Goal: Task Accomplishment & Management: Use online tool/utility

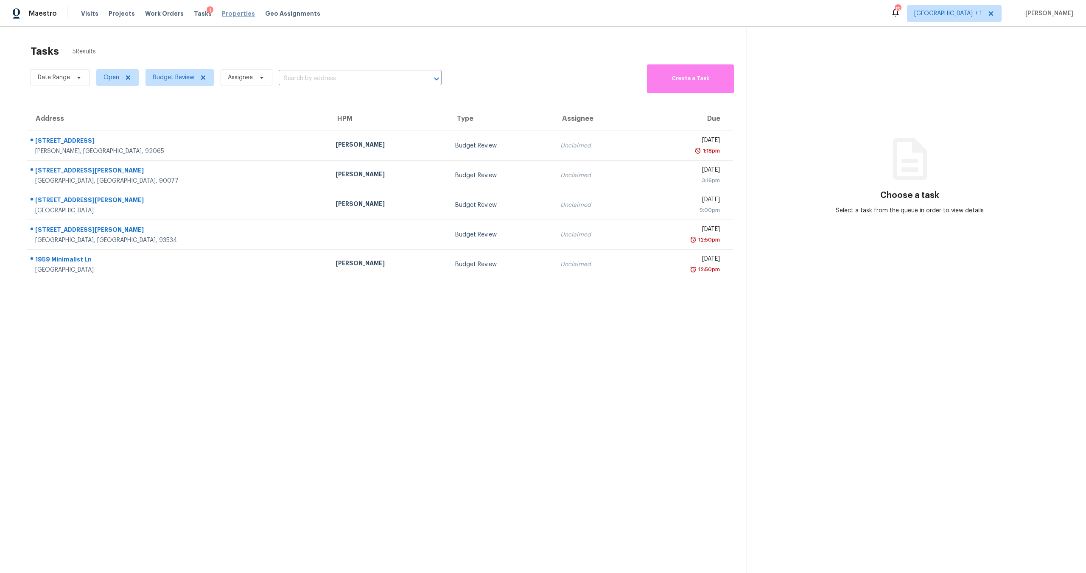
click at [222, 14] on span "Properties" at bounding box center [238, 13] width 33 height 8
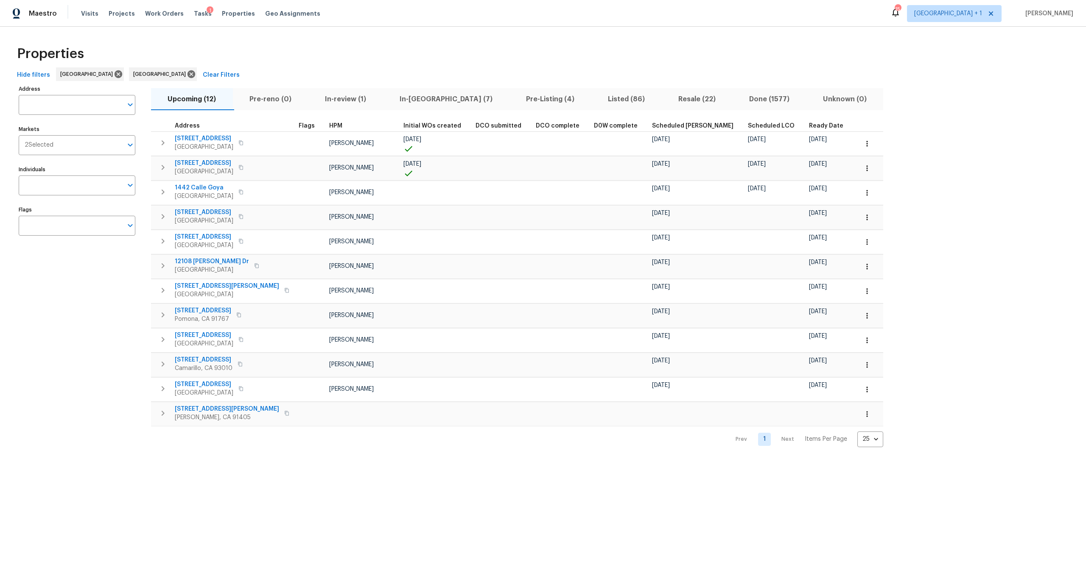
click at [416, 94] on span "In-[GEOGRAPHIC_DATA] (7)" at bounding box center [446, 99] width 116 height 12
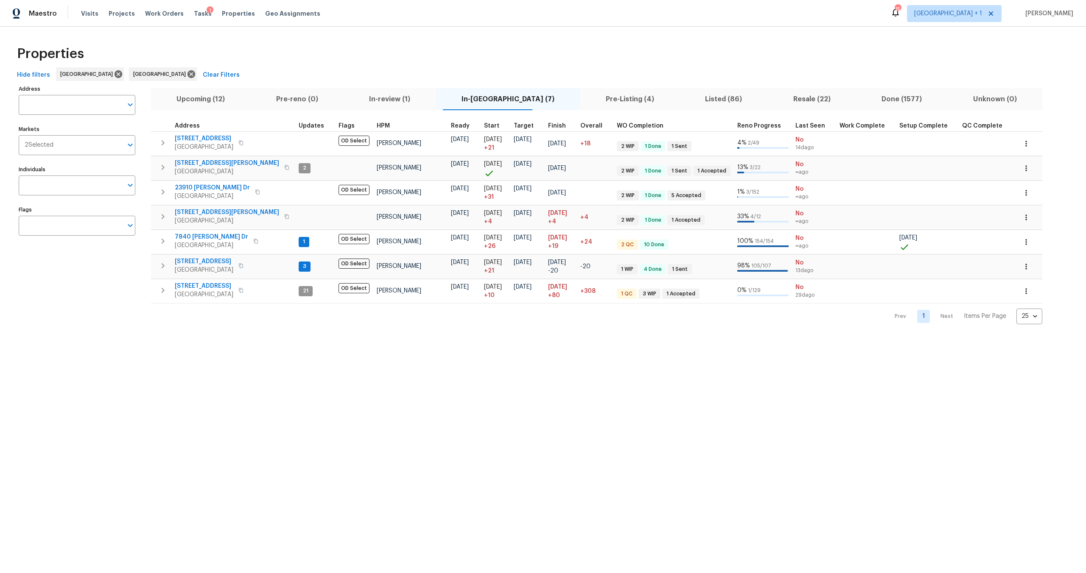
click at [593, 93] on span "Pre-Listing (4)" at bounding box center [629, 99] width 89 height 12
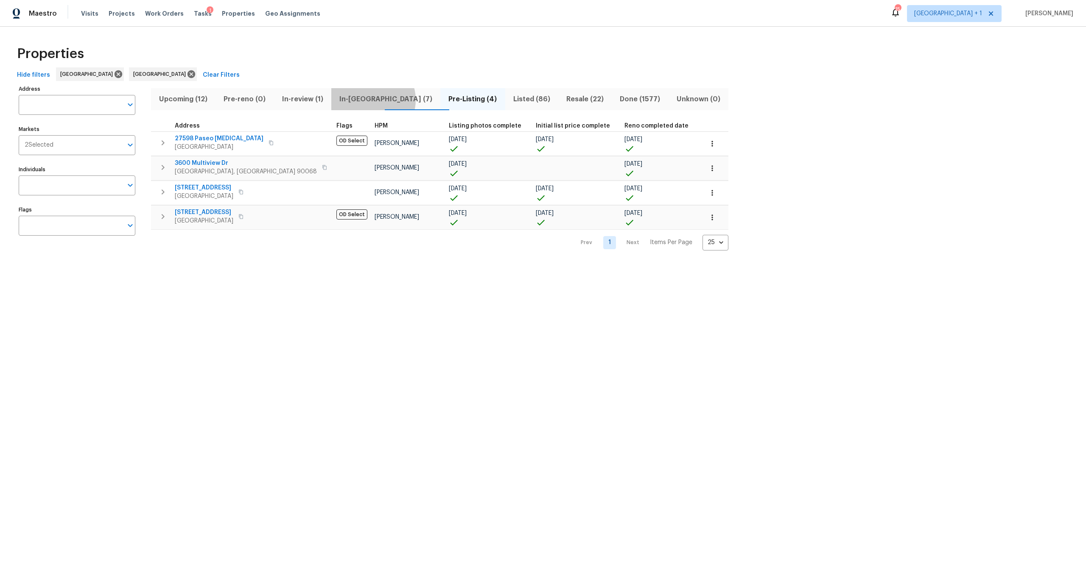
click at [374, 100] on span "In-[GEOGRAPHIC_DATA] (7)" at bounding box center [385, 99] width 99 height 12
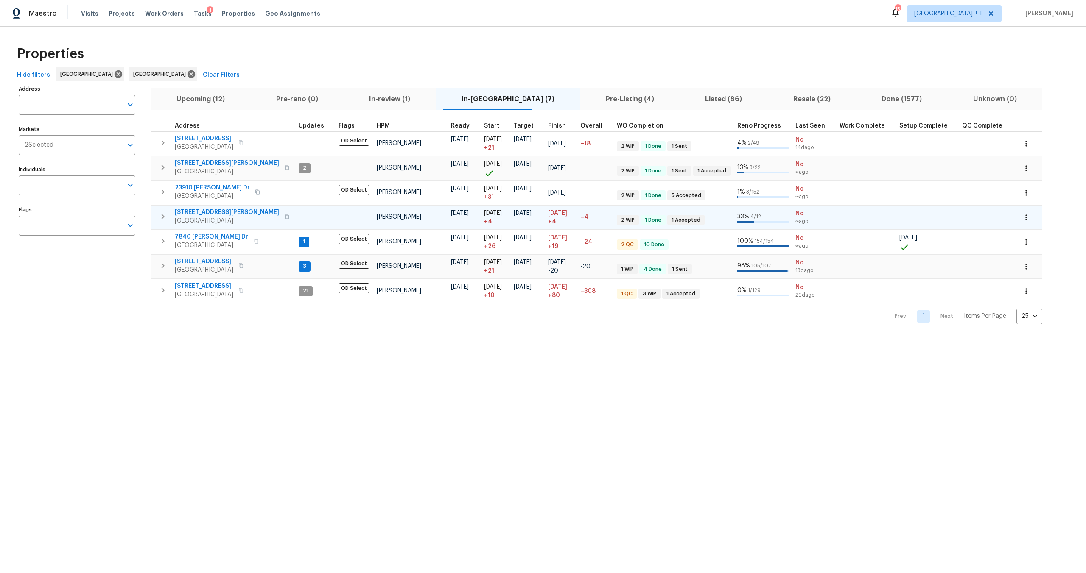
click at [213, 211] on span "[STREET_ADDRESS][PERSON_NAME]" at bounding box center [227, 212] width 104 height 8
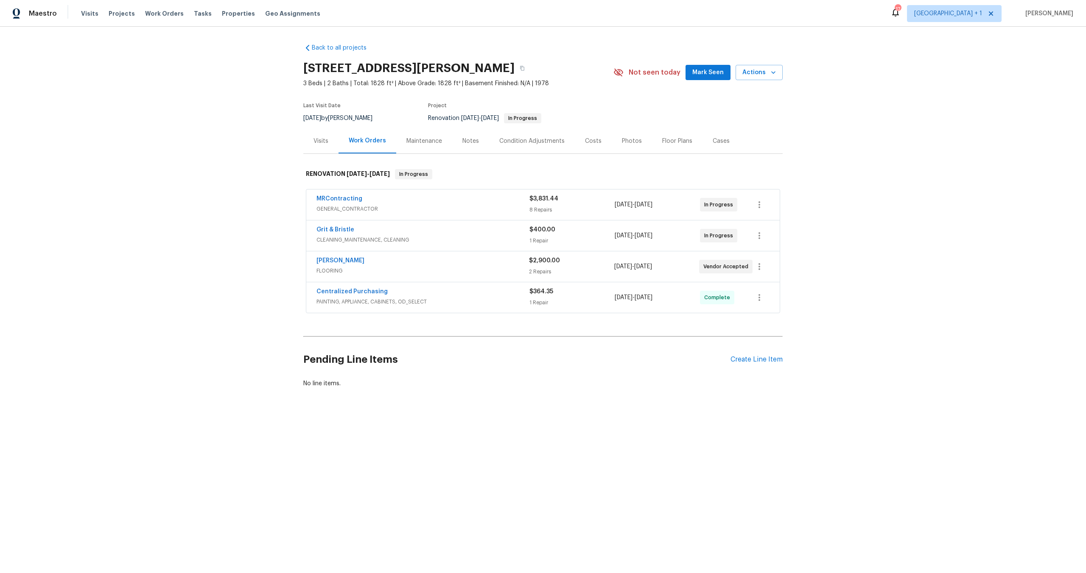
click at [446, 210] on span "GENERAL_CONTRACTOR" at bounding box center [422, 209] width 213 height 8
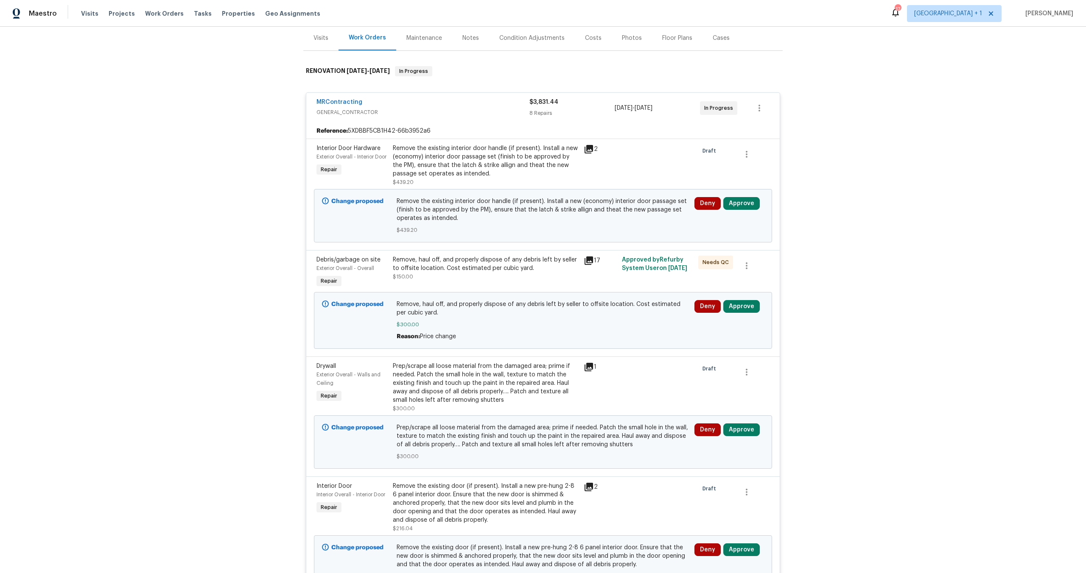
scroll to position [148, 0]
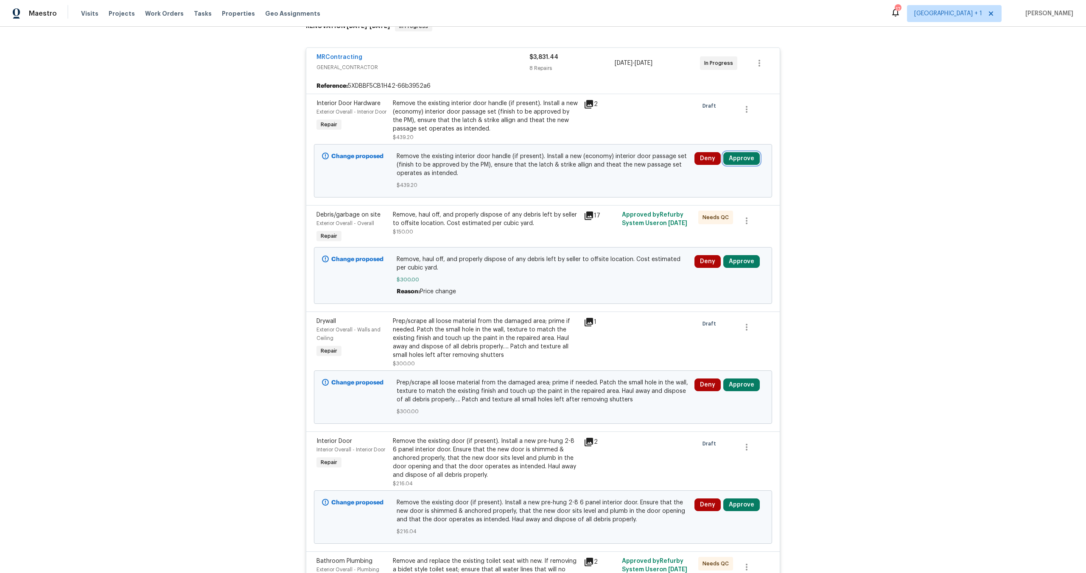
click at [740, 158] on button "Approve" at bounding box center [741, 158] width 36 height 13
click at [729, 200] on button "Approve" at bounding box center [713, 202] width 51 height 17
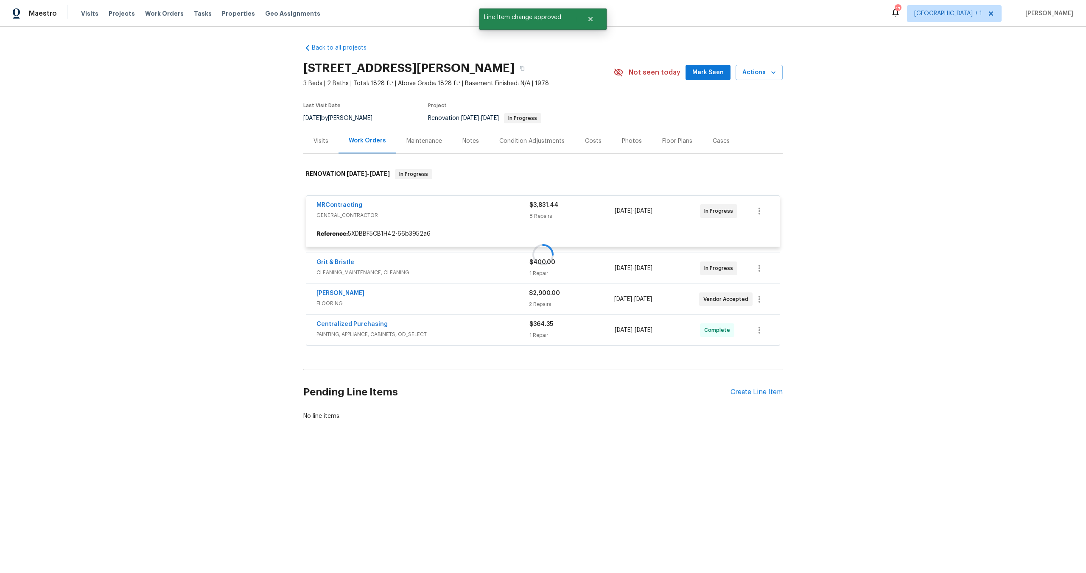
scroll to position [0, 0]
click at [740, 264] on div at bounding box center [542, 255] width 479 height 188
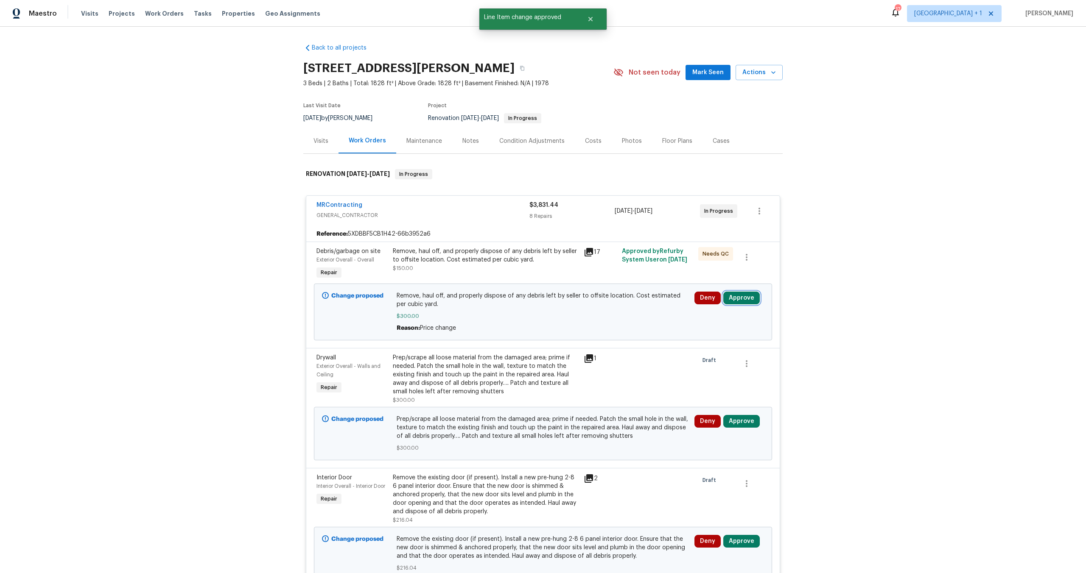
click at [734, 304] on button "Approve" at bounding box center [741, 298] width 36 height 13
click at [623, 305] on span "Approve" at bounding box center [617, 306] width 24 height 6
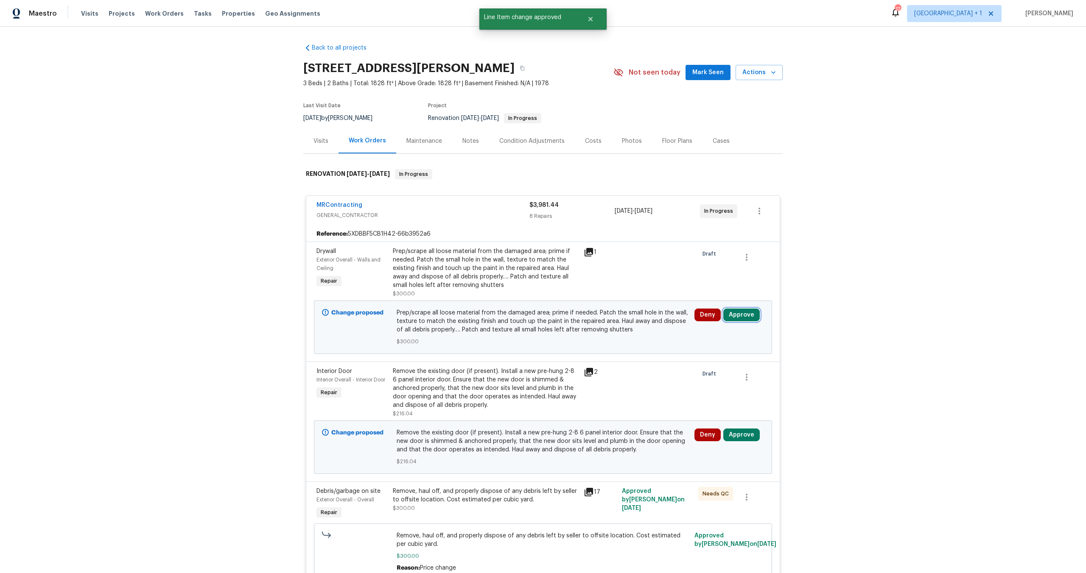
click at [738, 313] on button "Approve" at bounding box center [741, 315] width 36 height 13
click at [612, 329] on button "Approve" at bounding box center [616, 323] width 51 height 17
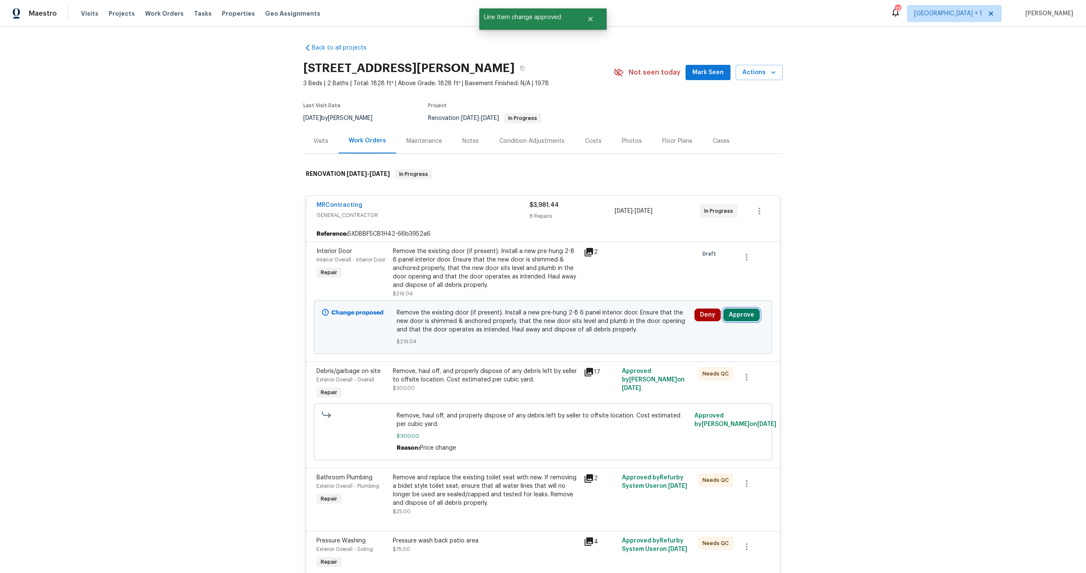
click at [740, 312] on button "Approve" at bounding box center [741, 315] width 36 height 13
click at [608, 318] on button "Approve" at bounding box center [616, 323] width 51 height 17
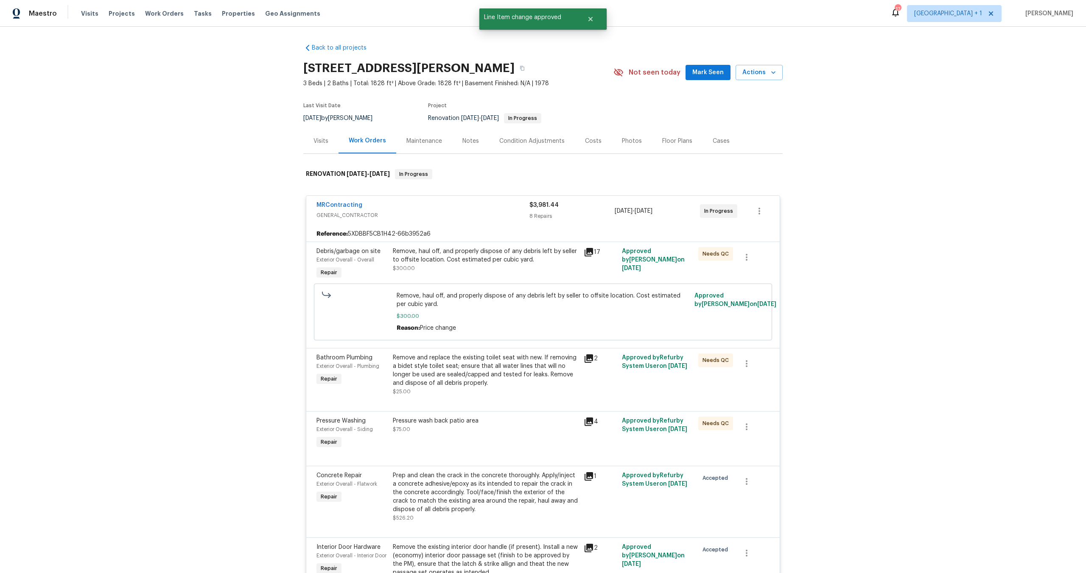
click at [480, 209] on div "MRContracting" at bounding box center [422, 206] width 213 height 10
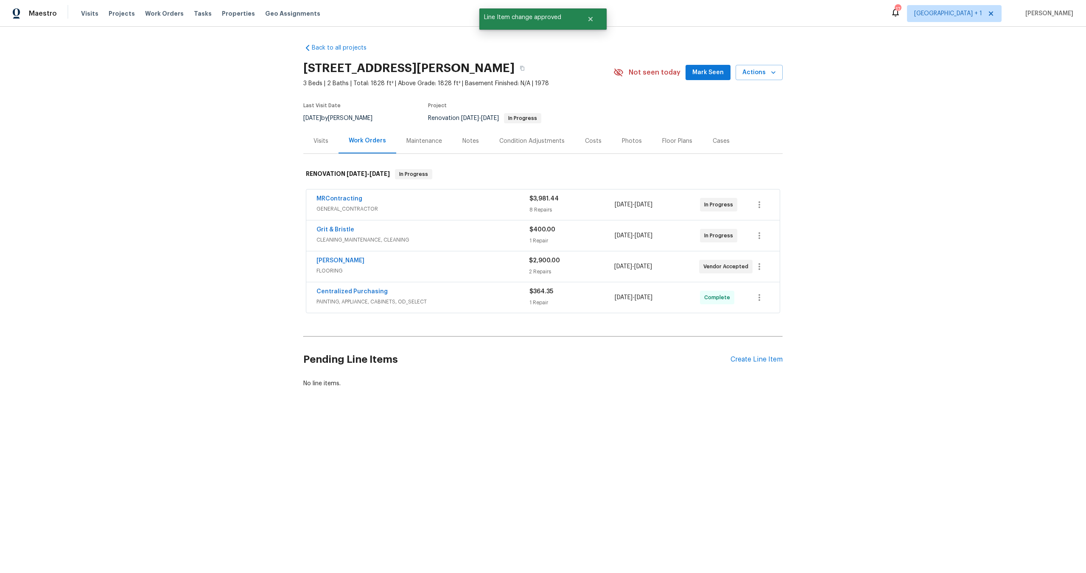
click at [476, 242] on span "CLEANING_MAINTENANCE, CLEANING" at bounding box center [422, 240] width 213 height 8
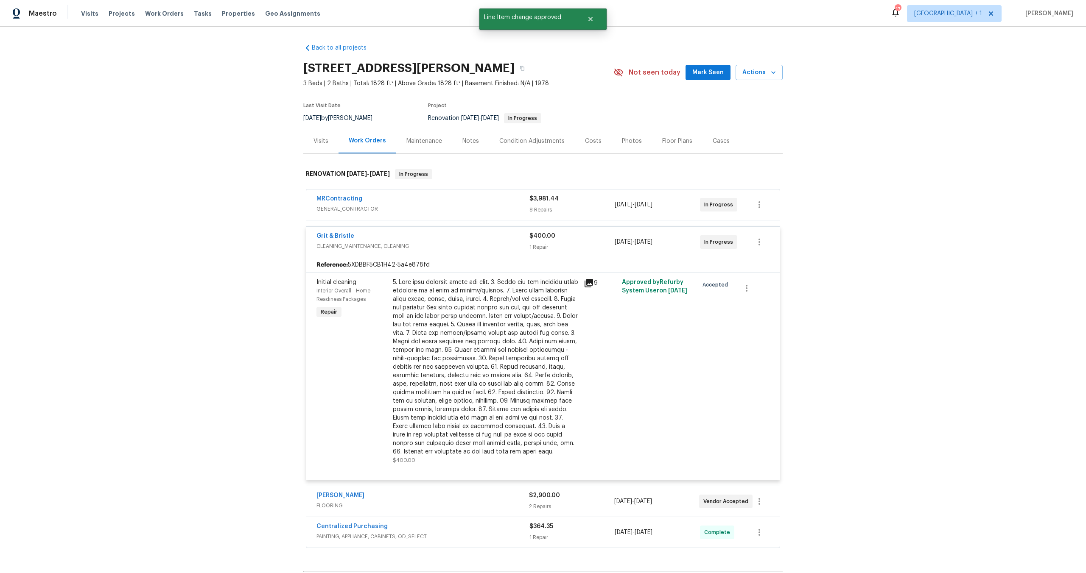
click at [435, 237] on div "Grit & Bristle" at bounding box center [422, 237] width 213 height 10
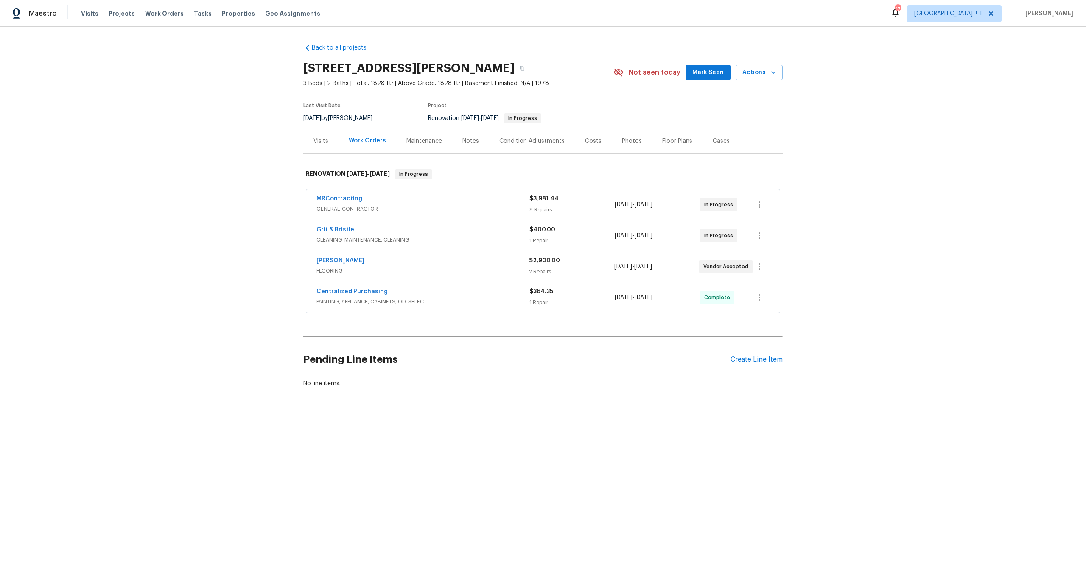
click at [451, 266] on div "Sherwin Williams" at bounding box center [422, 262] width 212 height 10
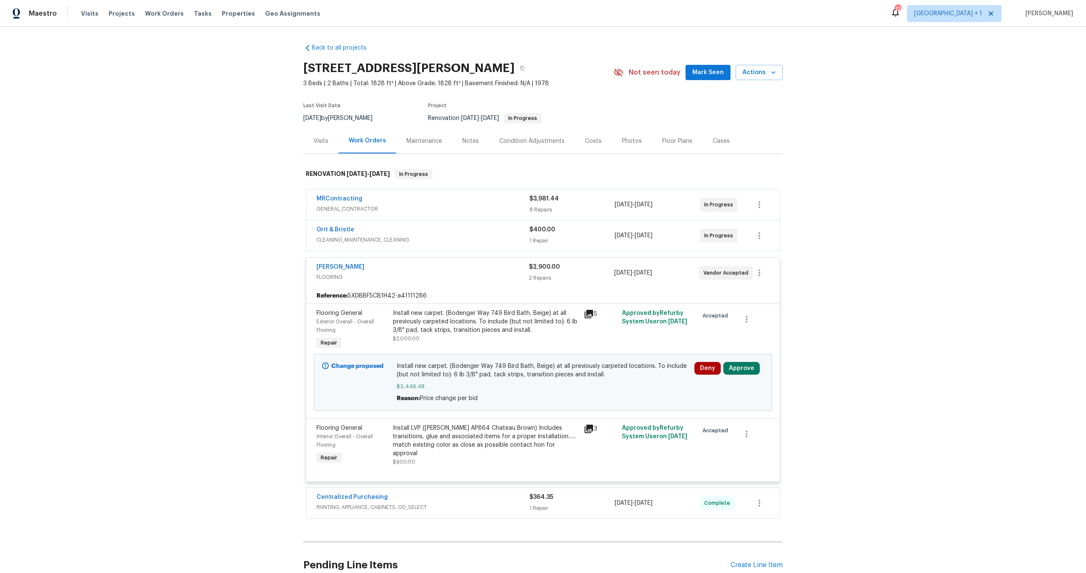
click at [738, 358] on div "Change proposed Install new carpet. (Bodenger Way 749 Bird Bath, Beige) at all …" at bounding box center [543, 382] width 458 height 57
click at [737, 365] on button "Approve" at bounding box center [741, 368] width 36 height 13
click at [623, 382] on button "Approve" at bounding box center [616, 376] width 51 height 17
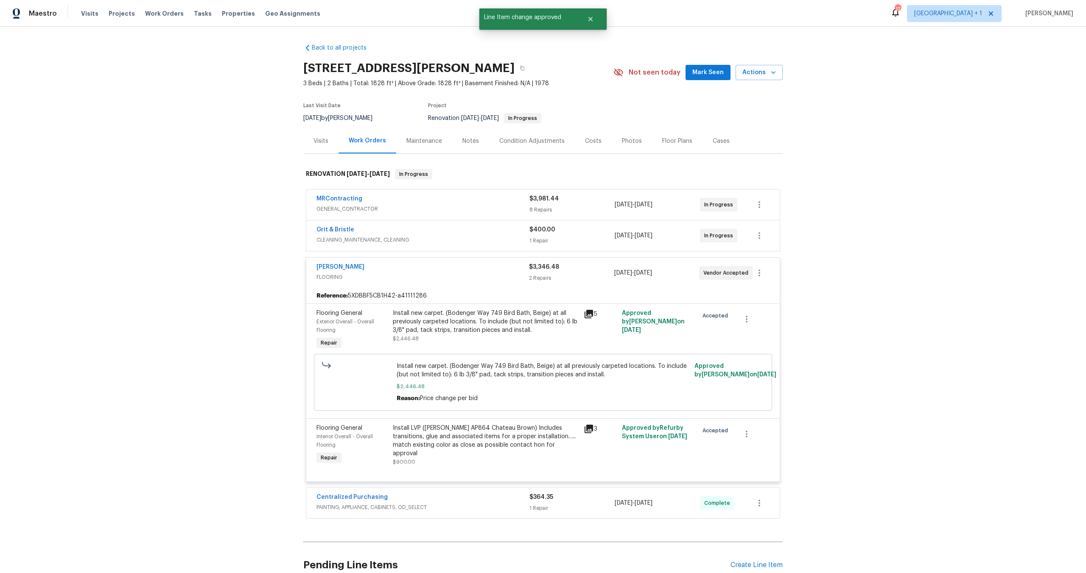
click at [469, 276] on span "FLOORING" at bounding box center [422, 277] width 212 height 8
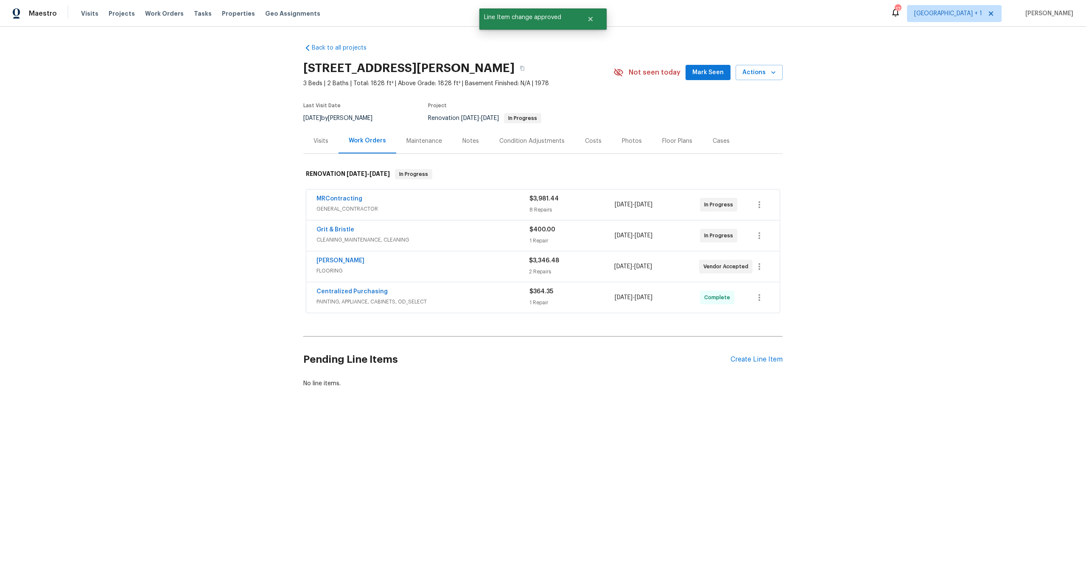
click at [486, 301] on span "PAINTING, APPLIANCE, CABINETS, OD_SELECT" at bounding box center [422, 302] width 213 height 8
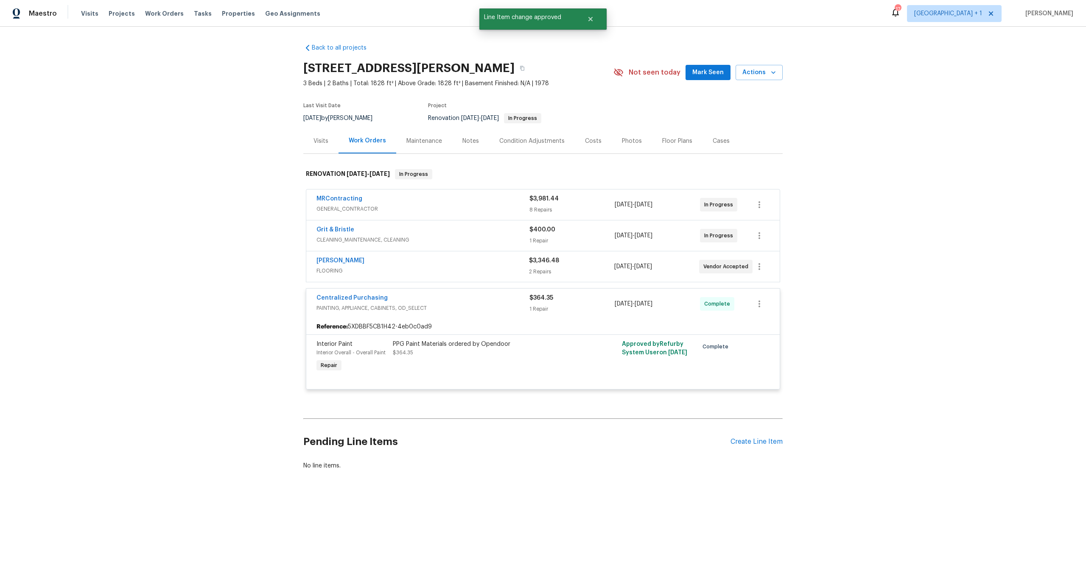
click at [441, 265] on div "Sherwin Williams" at bounding box center [422, 262] width 212 height 10
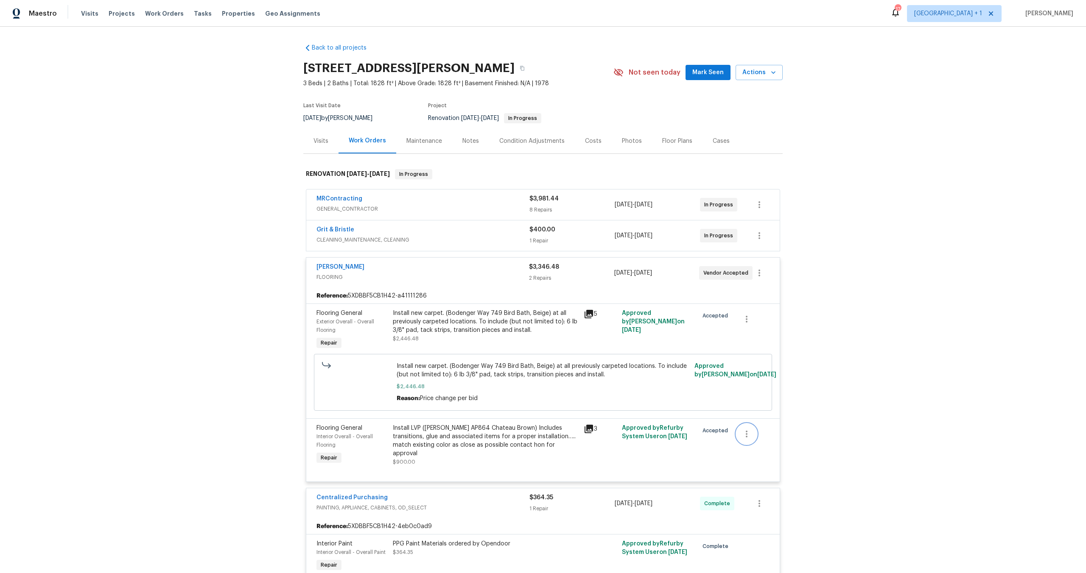
click at [746, 432] on icon "button" at bounding box center [746, 434] width 10 height 10
click at [749, 433] on li "Cancel" at bounding box center [749, 435] width 33 height 14
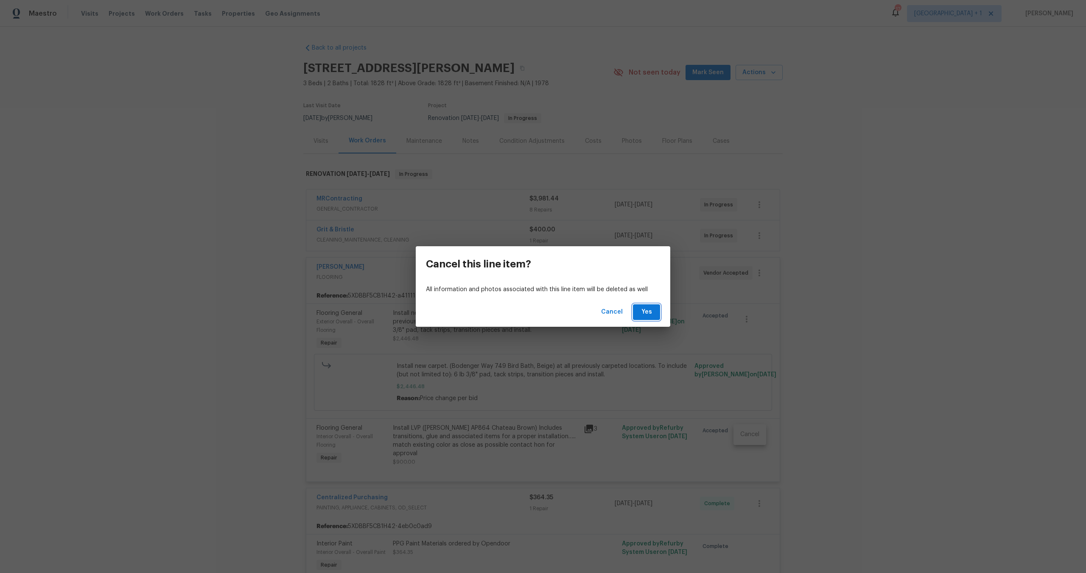
click at [640, 306] on button "Yes" at bounding box center [646, 312] width 27 height 16
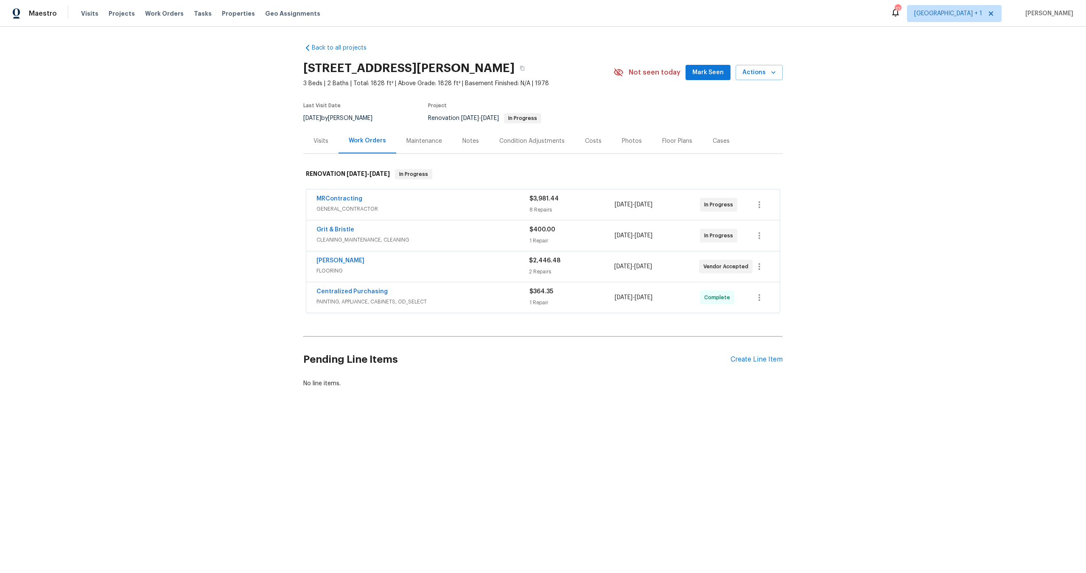
click at [594, 142] on div "Costs" at bounding box center [593, 140] width 37 height 25
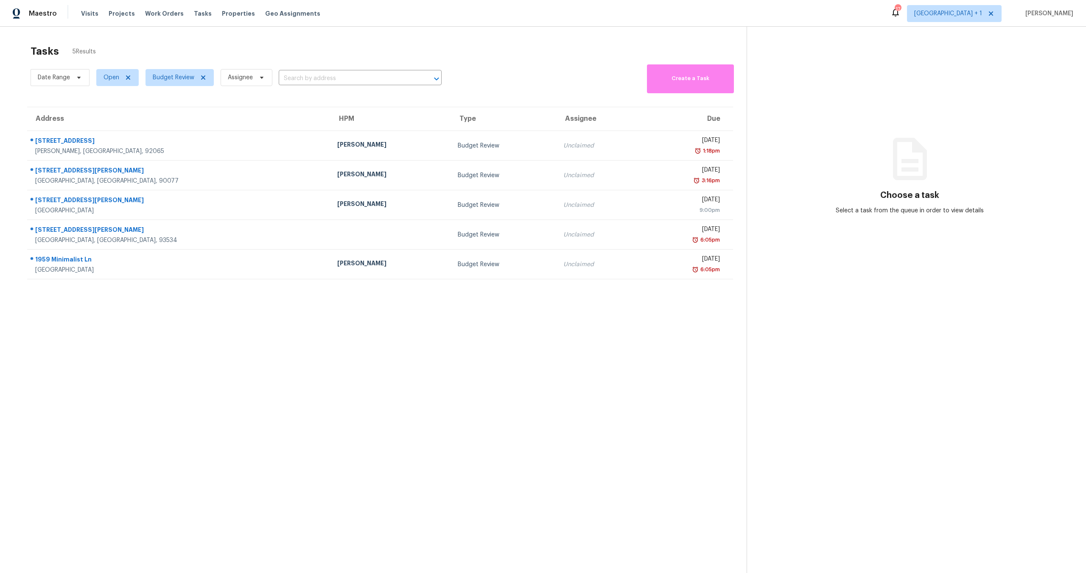
click at [560, 388] on section "Tasks 5 Results Date Range Open Budget Review Assignee ​ Create a Task Address …" at bounding box center [380, 320] width 733 height 560
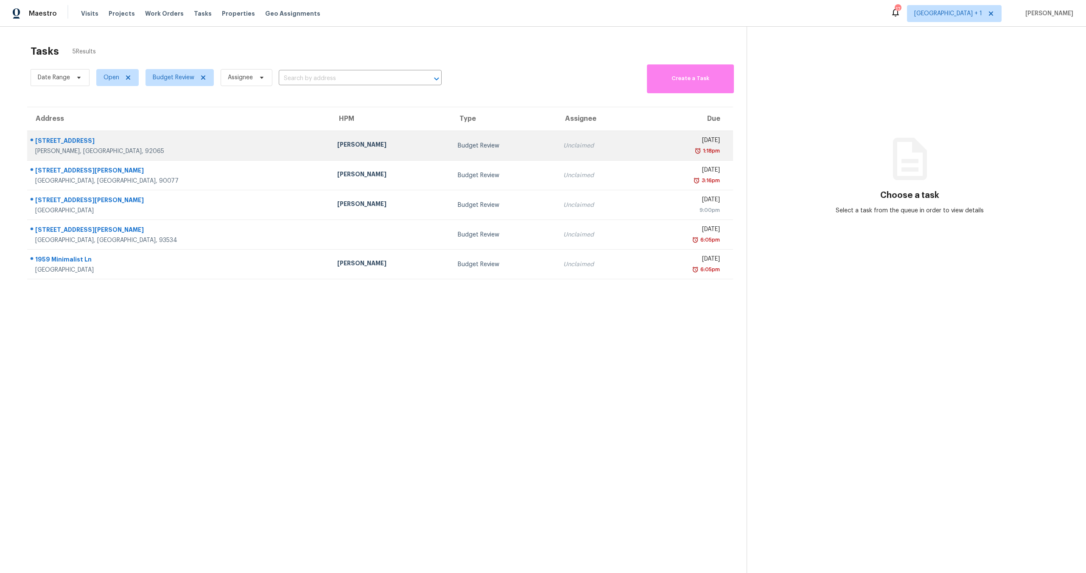
click at [355, 140] on div "[PERSON_NAME]" at bounding box center [390, 145] width 107 height 11
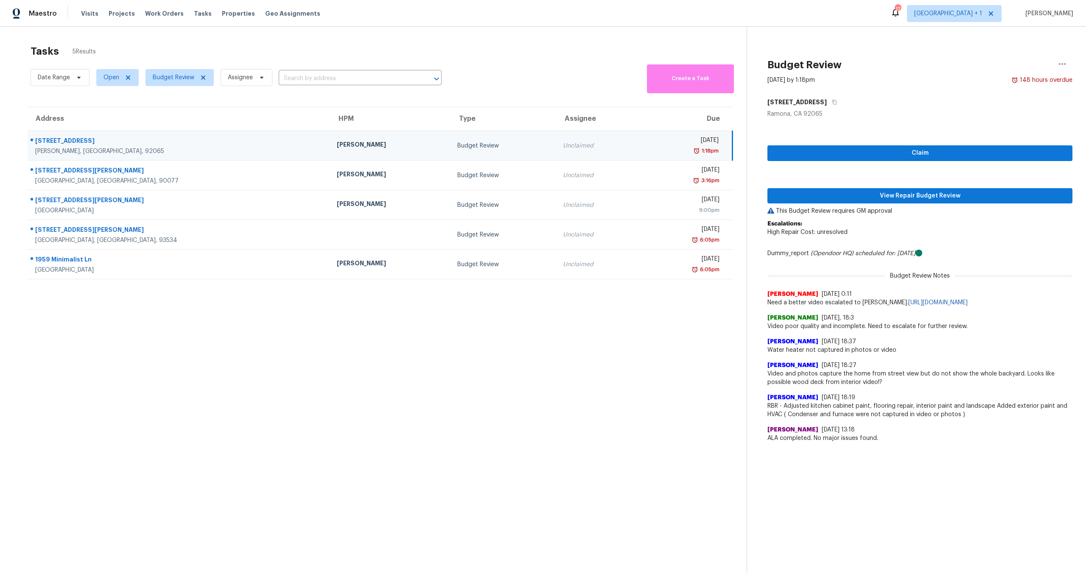
click at [933, 346] on div "Sean Hatfield 8/20/25, 18:37" at bounding box center [919, 342] width 305 height 8
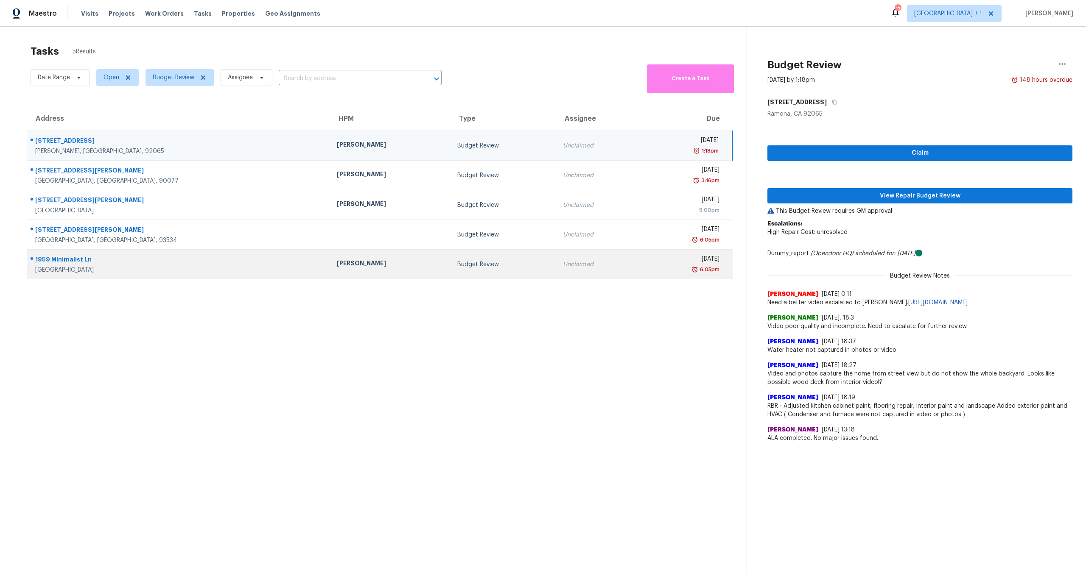
click at [61, 260] on div "1959 Minimalist Ln" at bounding box center [179, 260] width 288 height 11
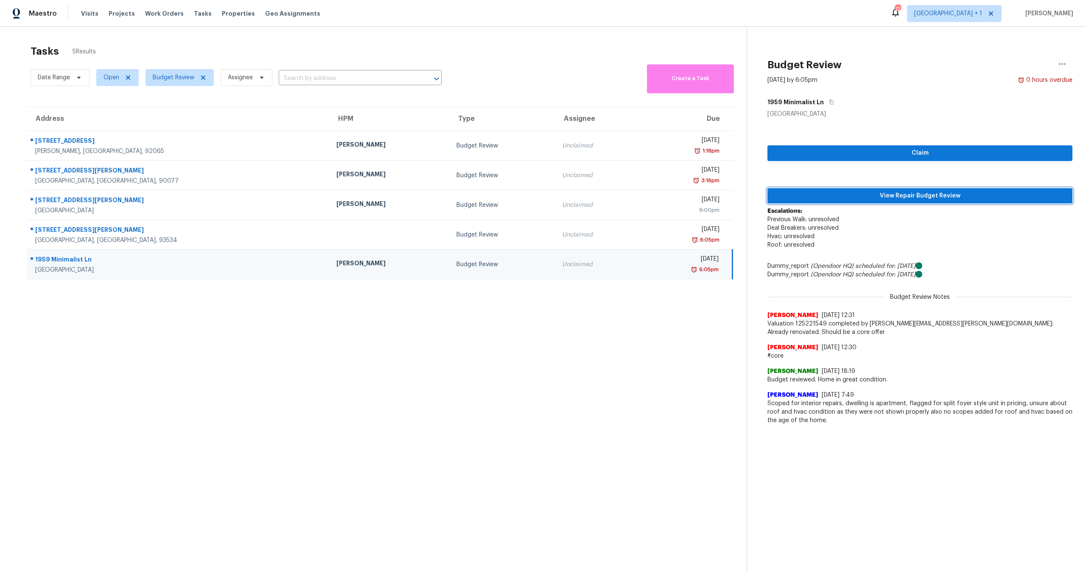
click at [888, 200] on span "View Repair Budget Review" at bounding box center [919, 196] width 291 height 11
